Goal: Task Accomplishment & Management: Use online tool/utility

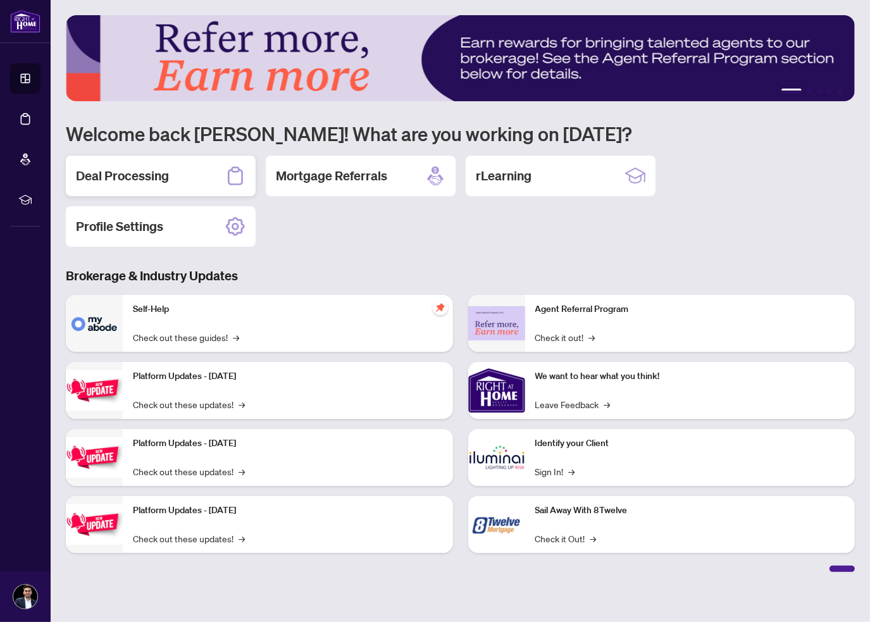
click at [128, 175] on h2 "Deal Processing" at bounding box center [122, 176] width 93 height 18
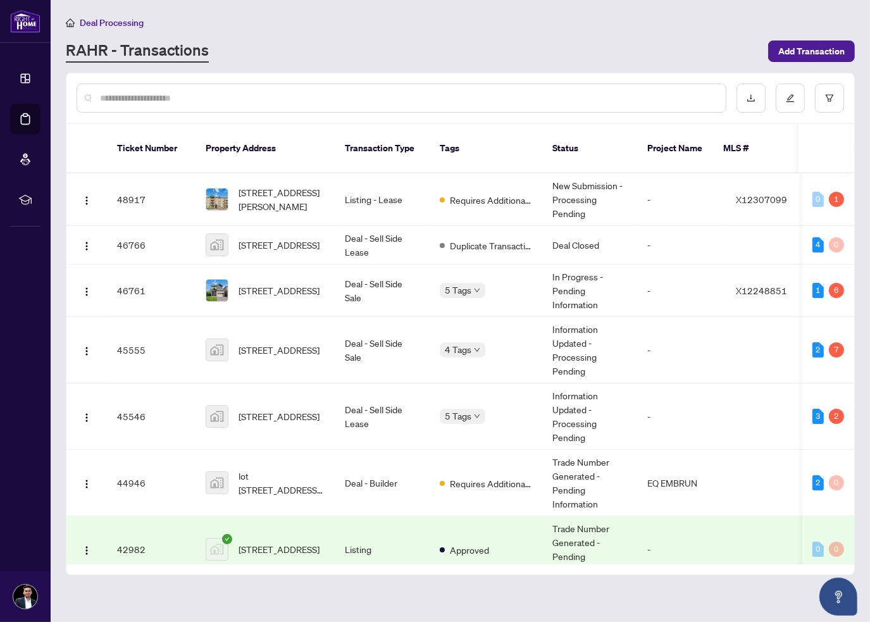
click at [256, 103] on input "text" at bounding box center [408, 98] width 616 height 14
type input "***"
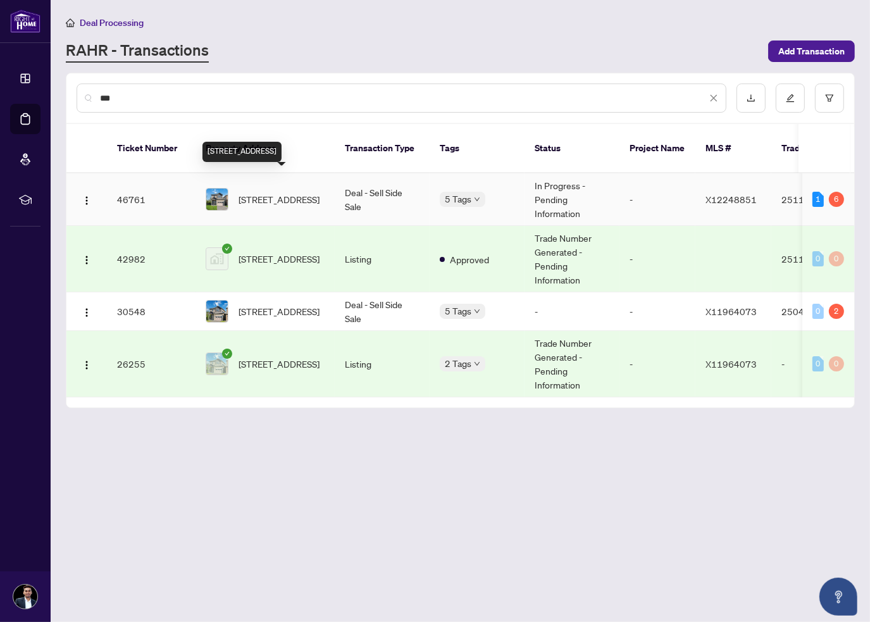
click at [274, 192] on span "[STREET_ADDRESS]" at bounding box center [279, 199] width 81 height 14
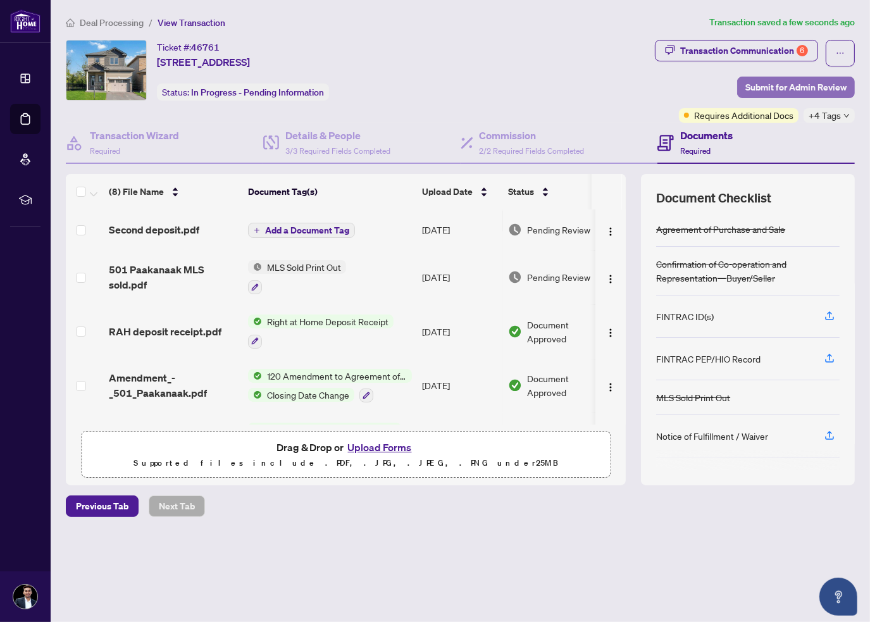
click at [750, 88] on span "Submit for Admin Review" at bounding box center [795, 87] width 101 height 20
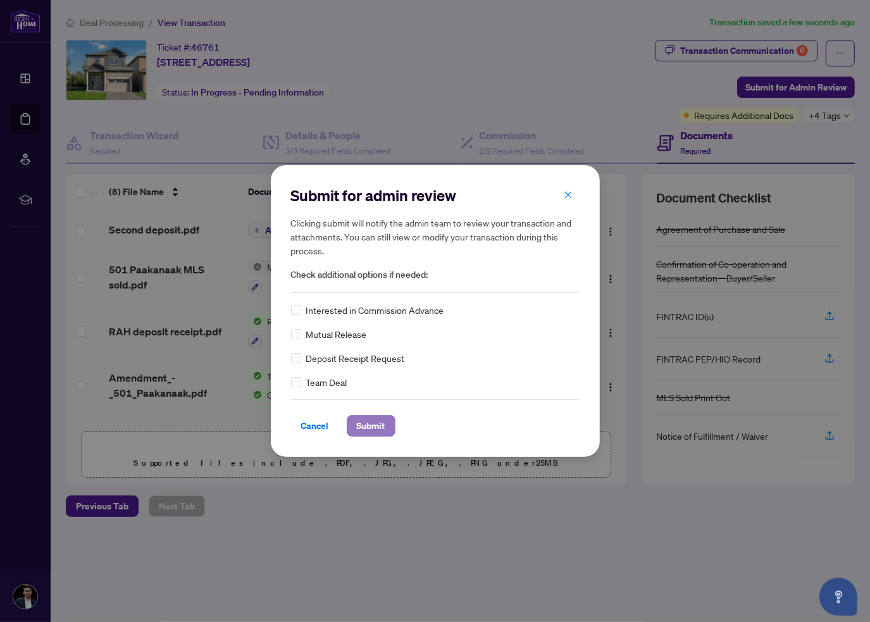
click at [372, 430] on span "Submit" at bounding box center [371, 426] width 28 height 20
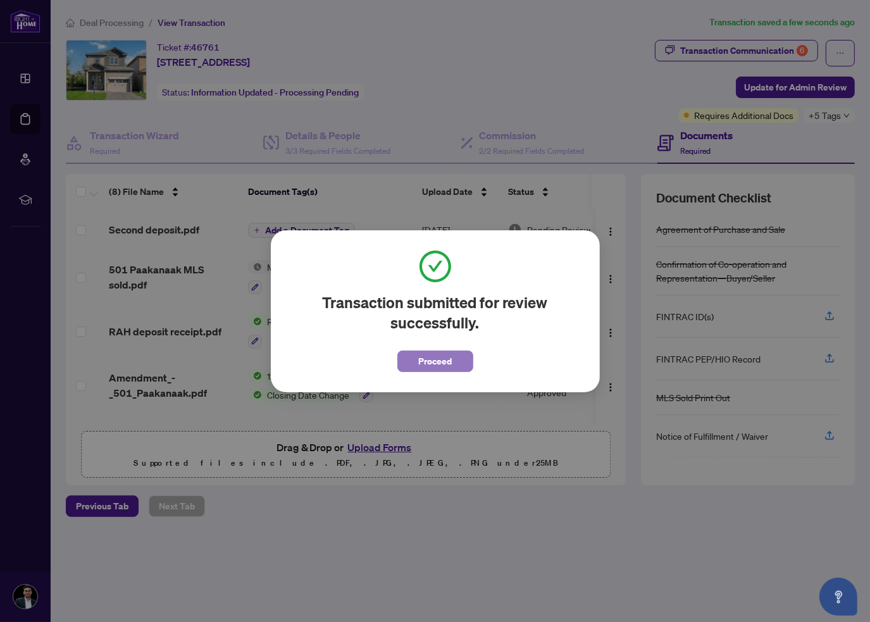
click at [423, 363] on span "Proceed" at bounding box center [435, 361] width 34 height 20
